Goal: Task Accomplishment & Management: Use online tool/utility

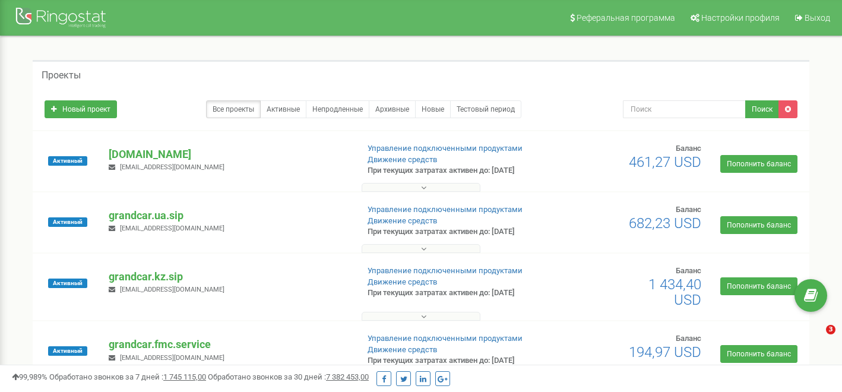
click at [146, 215] on p "grandcar.ua.sip" at bounding box center [228, 215] width 239 height 15
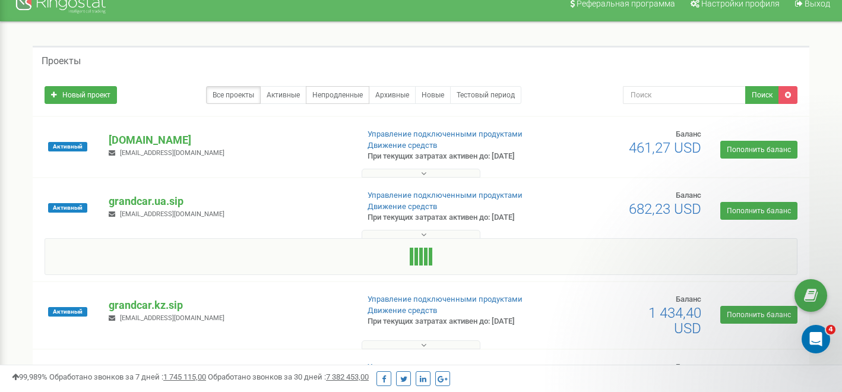
scroll to position [175, 0]
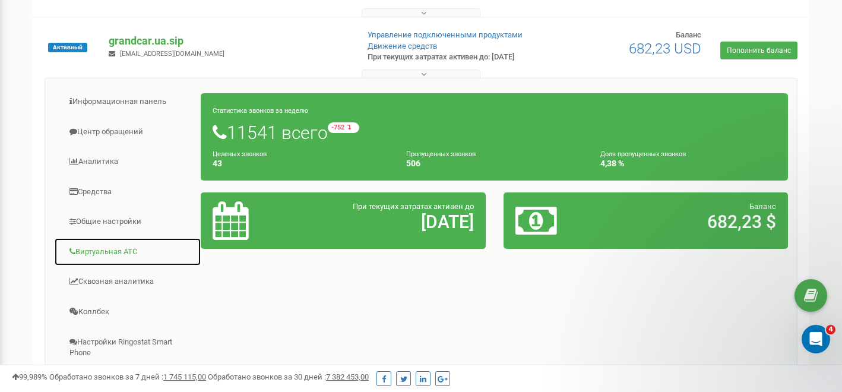
click at [105, 254] on link "Виртуальная АТС" at bounding box center [127, 252] width 147 height 29
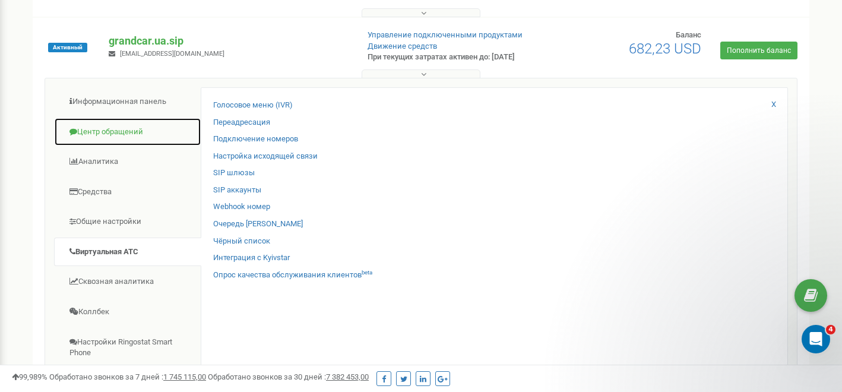
click at [112, 125] on link "Центр обращений" at bounding box center [127, 132] width 147 height 29
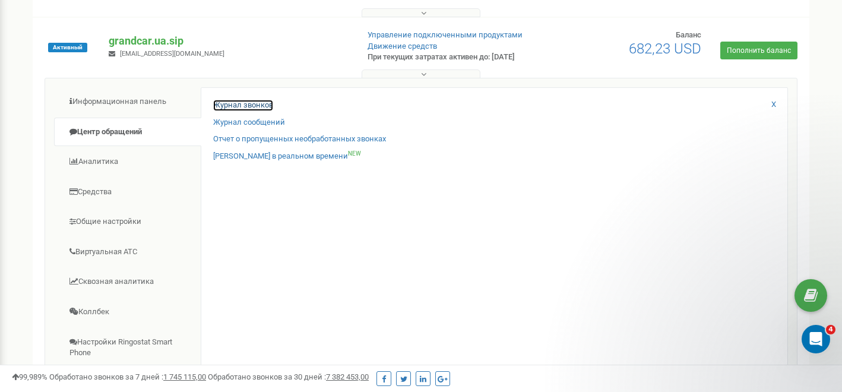
click at [245, 104] on link "Журнал звонков" at bounding box center [243, 105] width 60 height 11
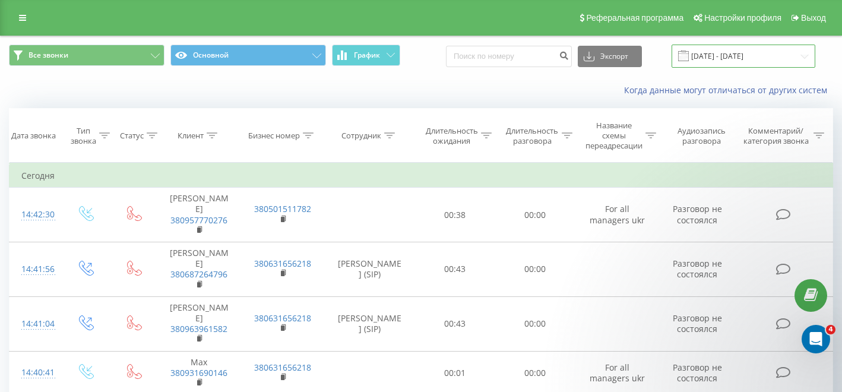
click at [742, 59] on input "[DATE] - [DATE]" at bounding box center [744, 56] width 144 height 23
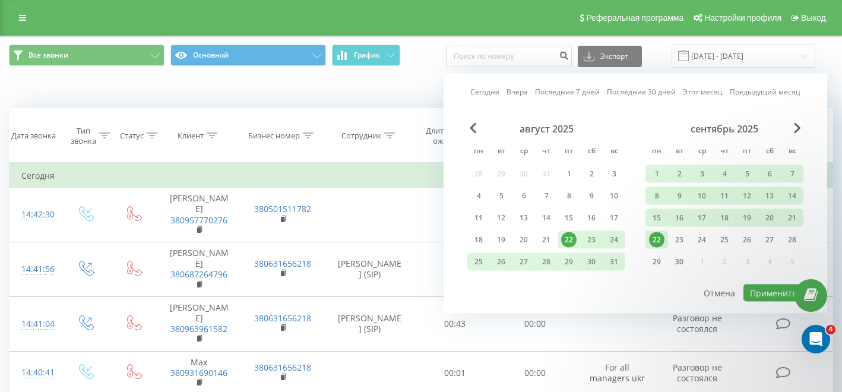
click at [653, 239] on div "22" at bounding box center [656, 239] width 15 height 15
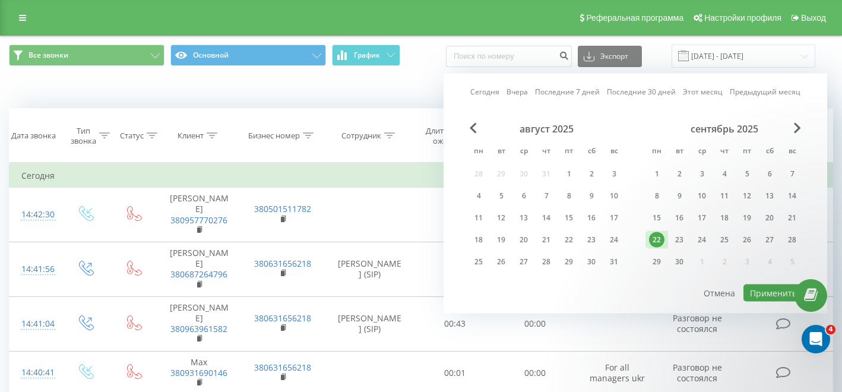
click at [289, 94] on div "Когда данные могут отличаться от других систем" at bounding box center [421, 90] width 841 height 29
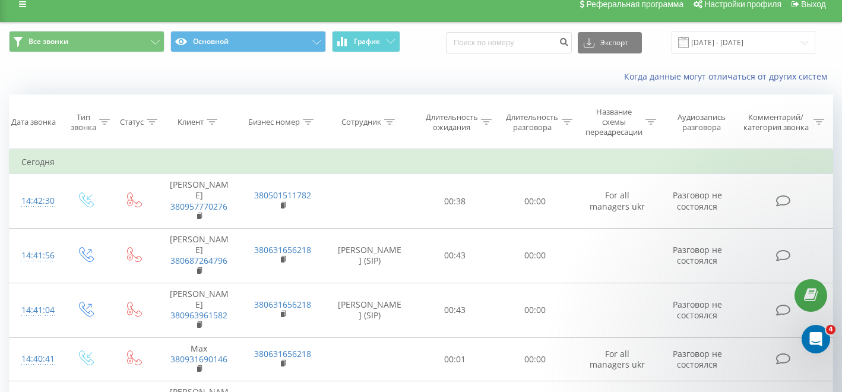
scroll to position [14, 0]
click at [385, 125] on div at bounding box center [389, 122] width 11 height 10
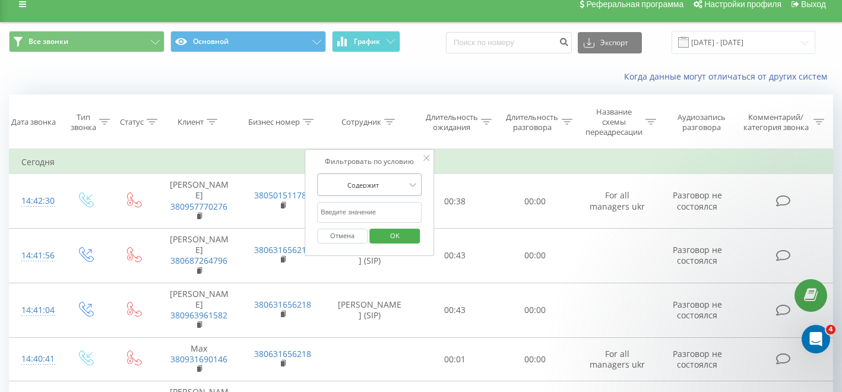
click at [394, 188] on div at bounding box center [363, 184] width 84 height 11
click at [381, 213] on input "text" at bounding box center [369, 212] width 105 height 21
type input "[PERSON_NAME]"
click at [391, 237] on span "OK" at bounding box center [394, 235] width 33 height 18
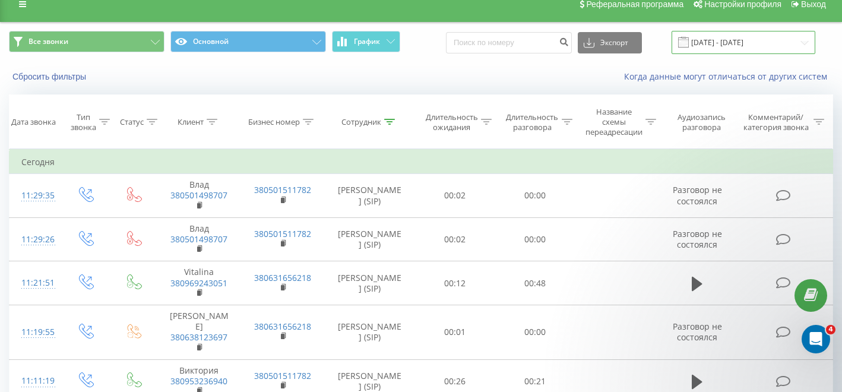
click at [753, 43] on input "[DATE] - [DATE]" at bounding box center [744, 42] width 144 height 23
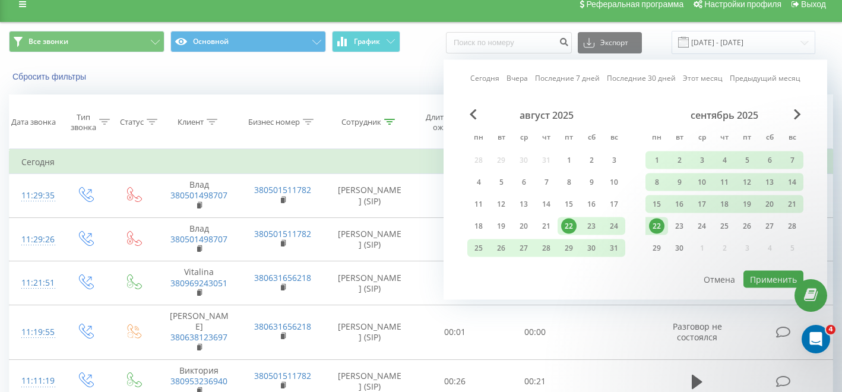
click at [655, 229] on div "22" at bounding box center [656, 226] width 15 height 15
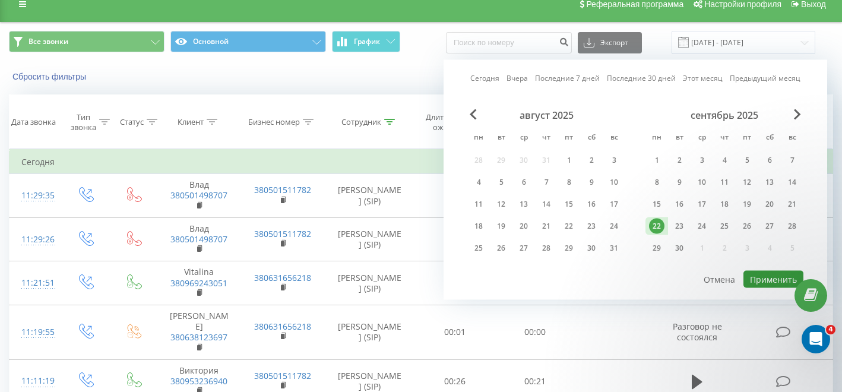
click at [764, 279] on button "Применить" at bounding box center [774, 279] width 60 height 17
type input "[DATE] - [DATE]"
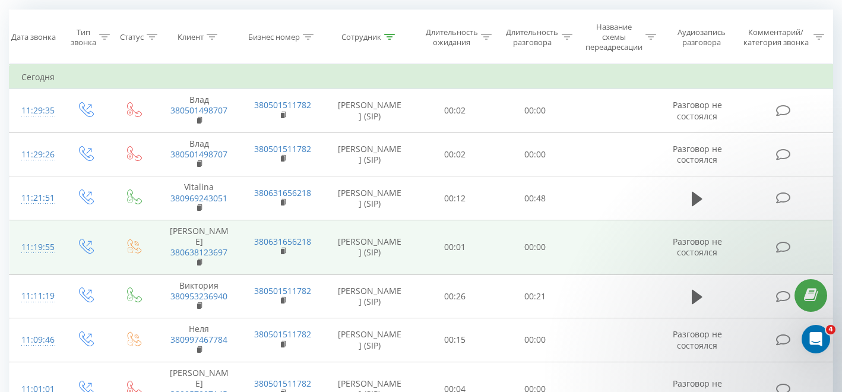
scroll to position [233, 0]
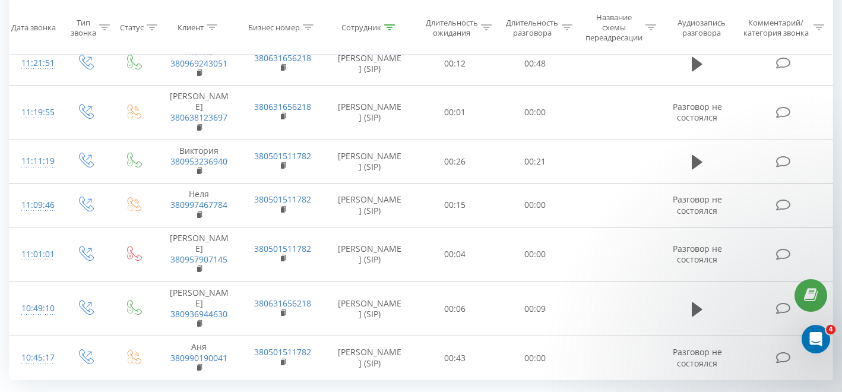
click at [104, 384] on span "100" at bounding box center [101, 389] width 14 height 11
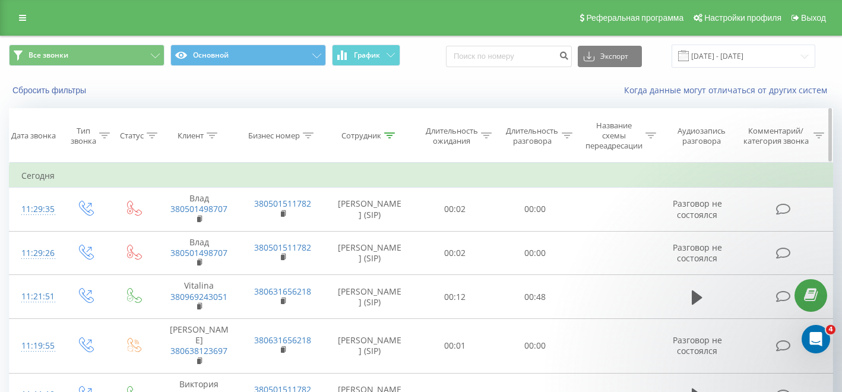
click at [486, 137] on icon at bounding box center [487, 135] width 11 height 6
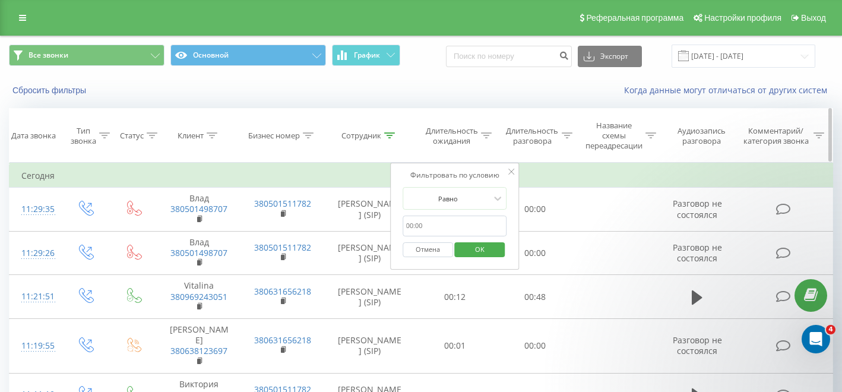
click at [486, 137] on icon at bounding box center [487, 135] width 11 height 6
